Goal: Find specific page/section: Find specific page/section

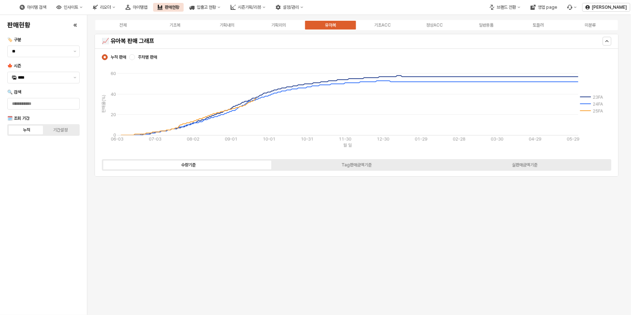
scroll to position [2159, 0]
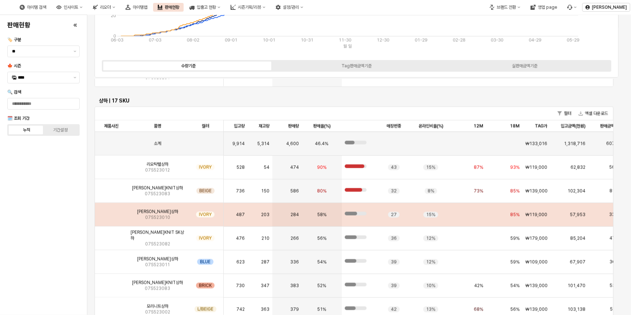
click at [122, 213] on div "App Frame" at bounding box center [111, 215] width 33 height 24
click at [111, 212] on img "App Frame" at bounding box center [111, 212] width 0 height 0
click at [171, 213] on span "[PERSON_NAME]상하" at bounding box center [157, 212] width 41 height 6
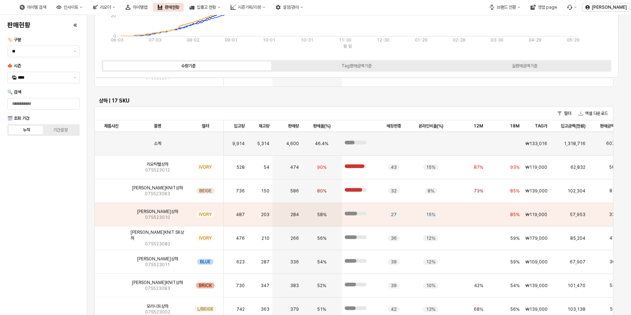
click at [34, 227] on div "판매현황 🏷️ 구분 ** 🍁 시즌 **** 🔍 검색 🗓️ 조회 기간 누적 기간설정" at bounding box center [43, 165] width 78 height 294
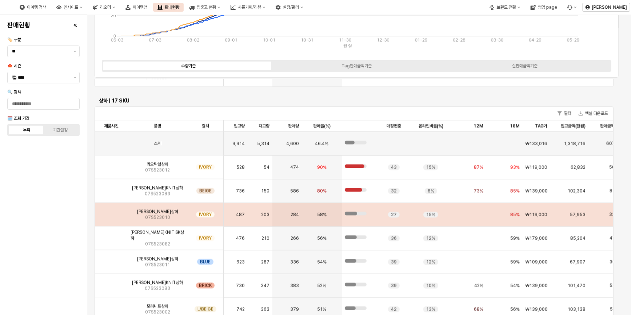
click at [111, 212] on img "App Frame" at bounding box center [111, 212] width 0 height 0
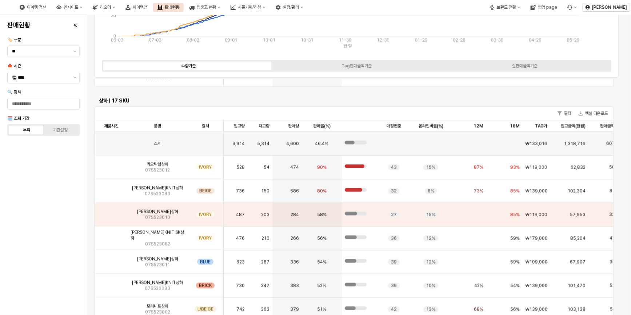
click at [38, 221] on div "판매현황 🏷️ 구분 ** 🍁 시즌 **** 🔍 검색 🗓️ 조회 기간 누적 기간설정" at bounding box center [43, 165] width 78 height 294
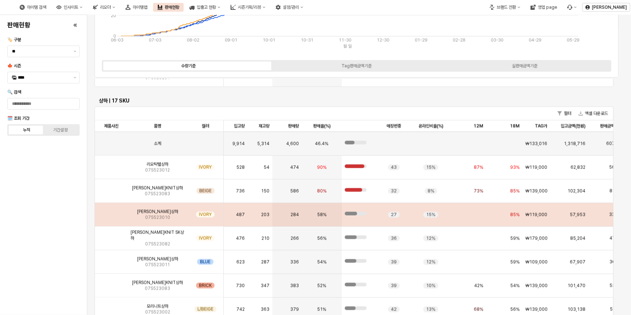
click at [155, 213] on span "[PERSON_NAME]상하" at bounding box center [157, 212] width 41 height 6
click at [156, 212] on span "[PERSON_NAME]상하" at bounding box center [157, 212] width 41 height 6
click at [111, 212] on img "App Frame" at bounding box center [111, 212] width 0 height 0
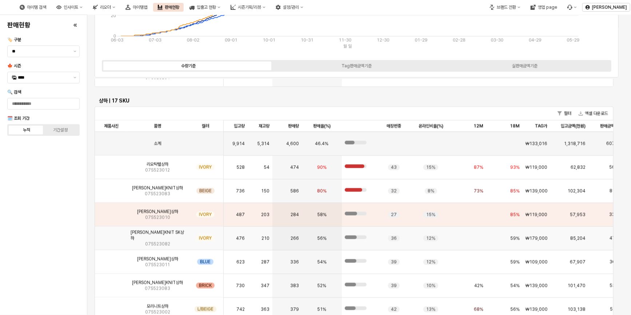
click at [120, 240] on div "App Frame" at bounding box center [111, 239] width 33 height 24
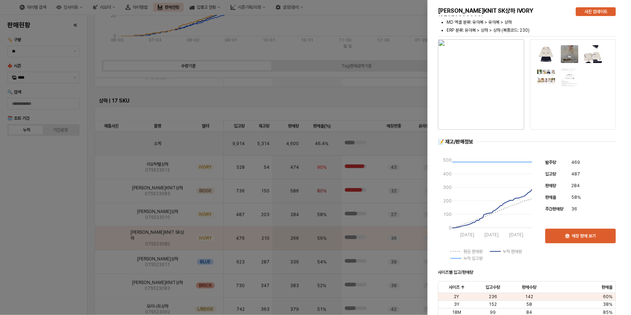
click at [152, 212] on div at bounding box center [315, 157] width 631 height 315
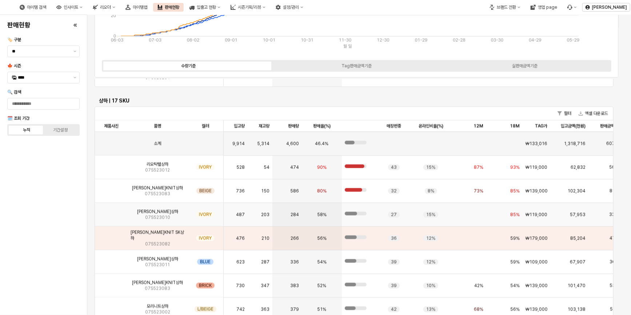
click at [111, 212] on img "App Frame" at bounding box center [111, 212] width 0 height 0
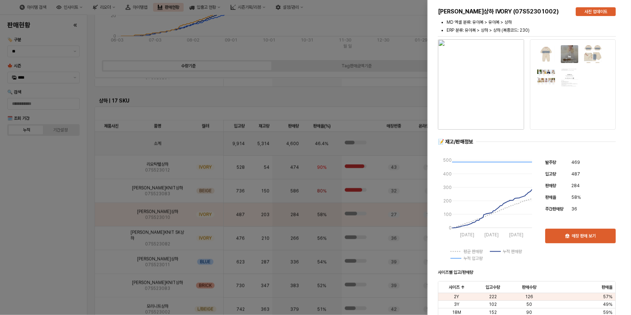
click at [475, 107] on img "button" at bounding box center [481, 84] width 86 height 90
